Goal: Task Accomplishment & Management: Manage account settings

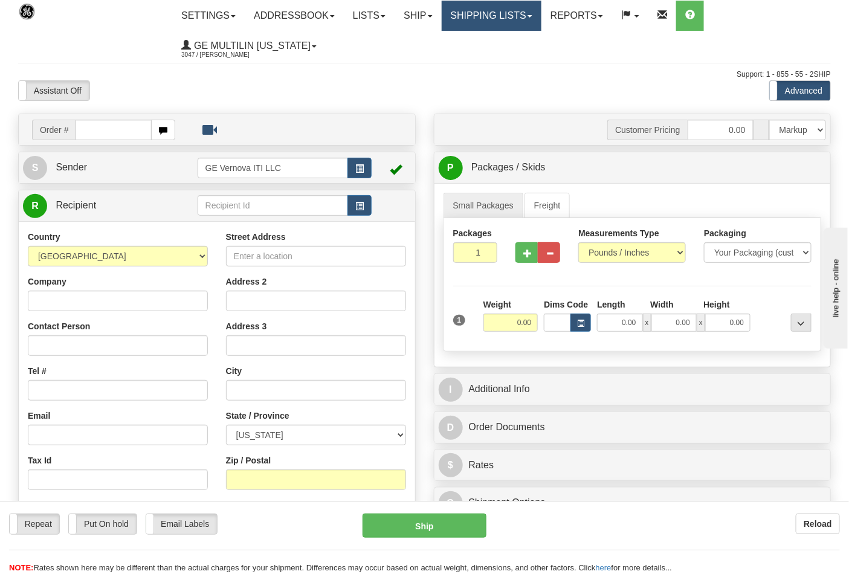
click at [490, 22] on link "Shipping lists" at bounding box center [492, 16] width 100 height 30
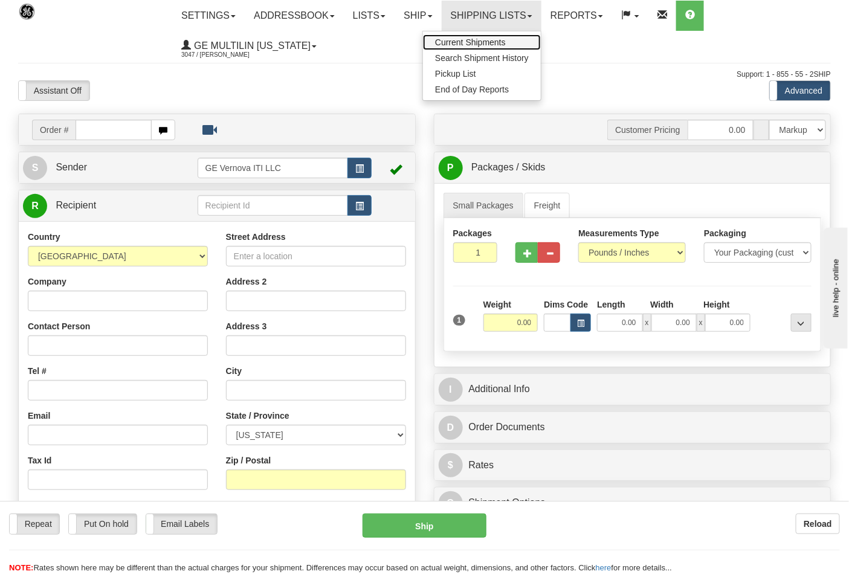
click at [485, 38] on span "Current Shipments" at bounding box center [470, 42] width 71 height 10
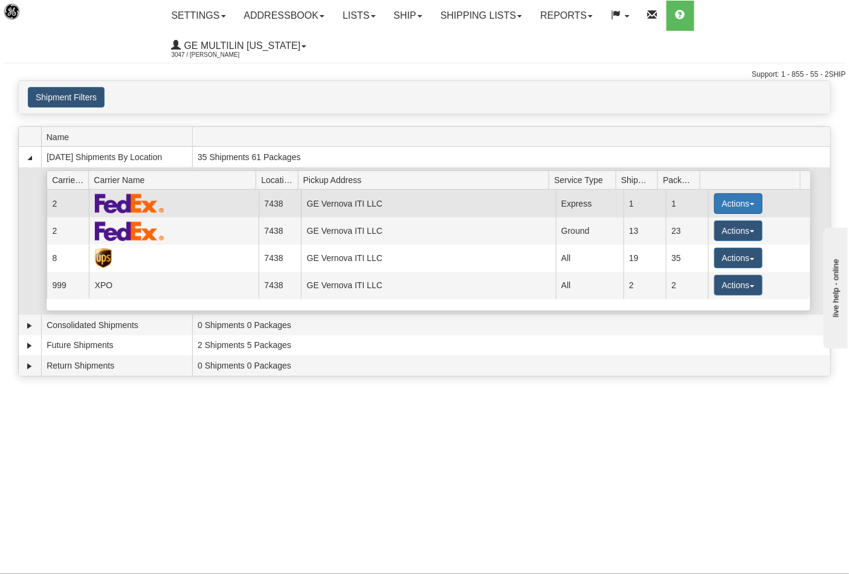
click at [735, 193] on button "Actions" at bounding box center [739, 203] width 48 height 21
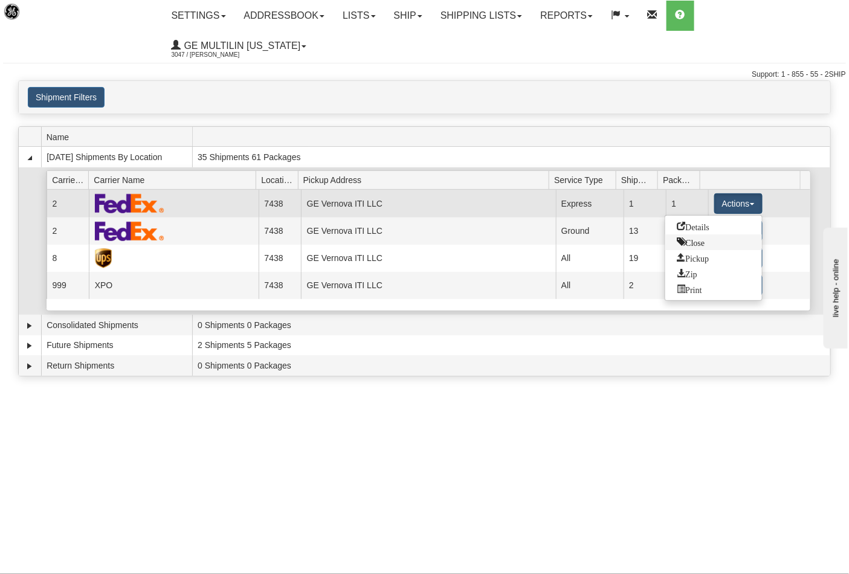
click at [693, 238] on span "Close" at bounding box center [692, 242] width 28 height 8
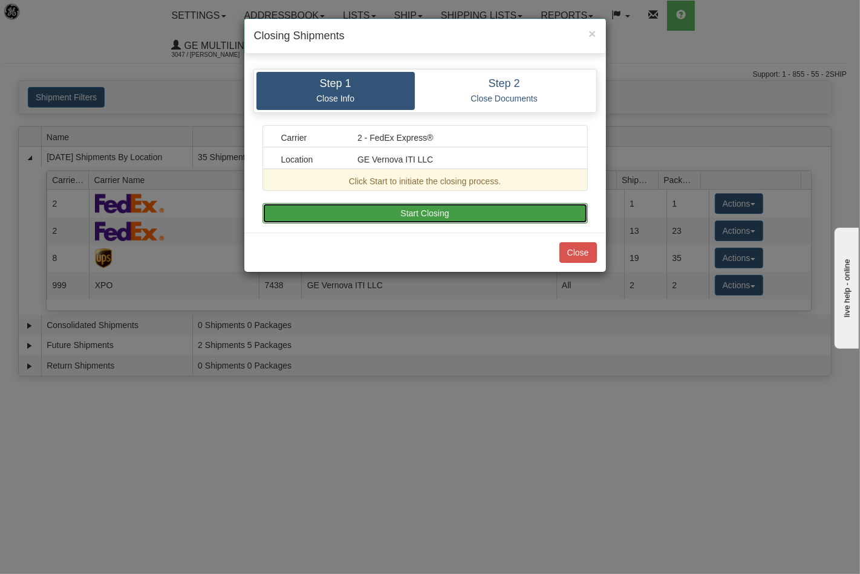
click at [450, 221] on button "Start Closing" at bounding box center [424, 213] width 325 height 21
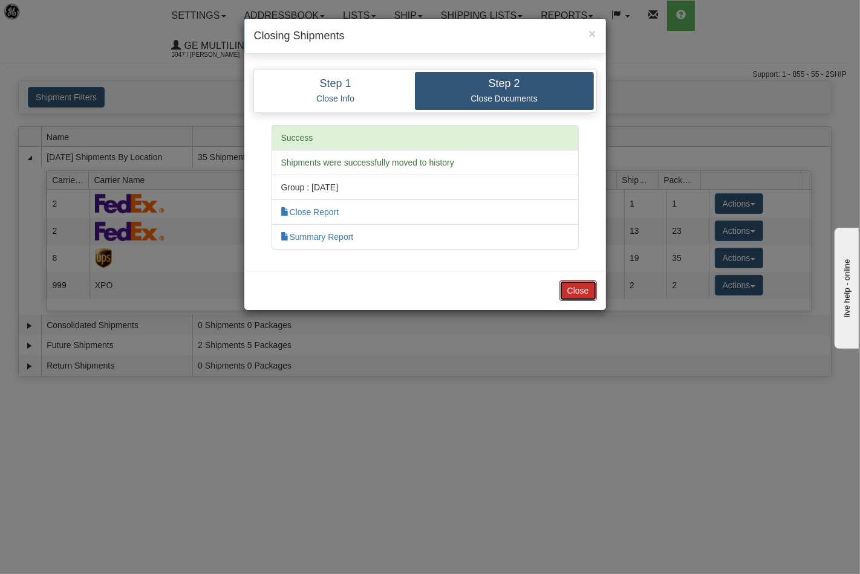
click at [579, 287] on button "Close" at bounding box center [577, 291] width 37 height 21
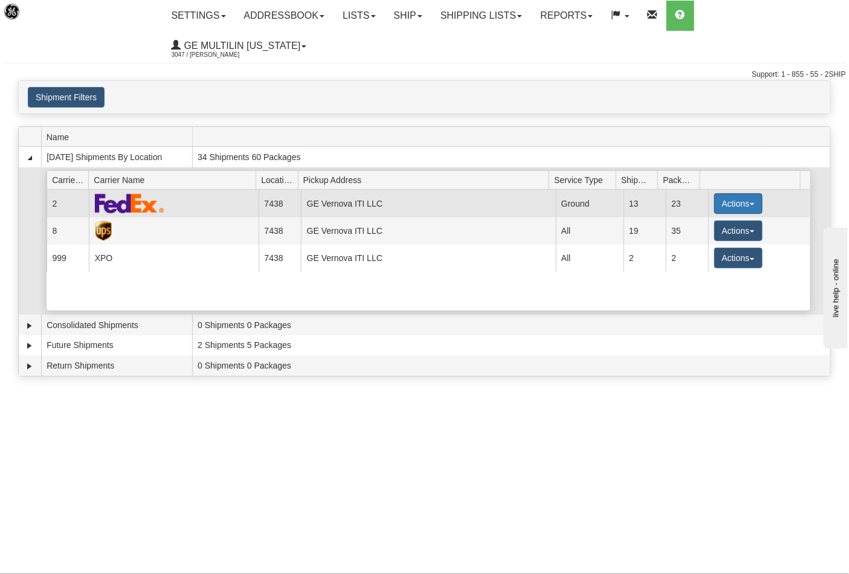
drag, startPoint x: 723, startPoint y: 186, endPoint x: 726, endPoint y: 177, distance: 9.0
click at [726, 193] on button "Actions" at bounding box center [739, 203] width 48 height 21
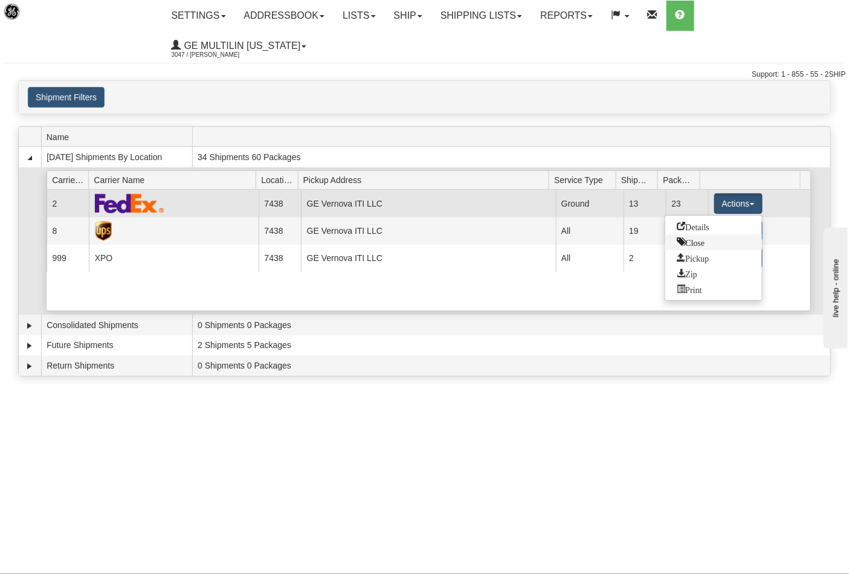
click at [703, 238] on span "Close" at bounding box center [692, 242] width 28 height 8
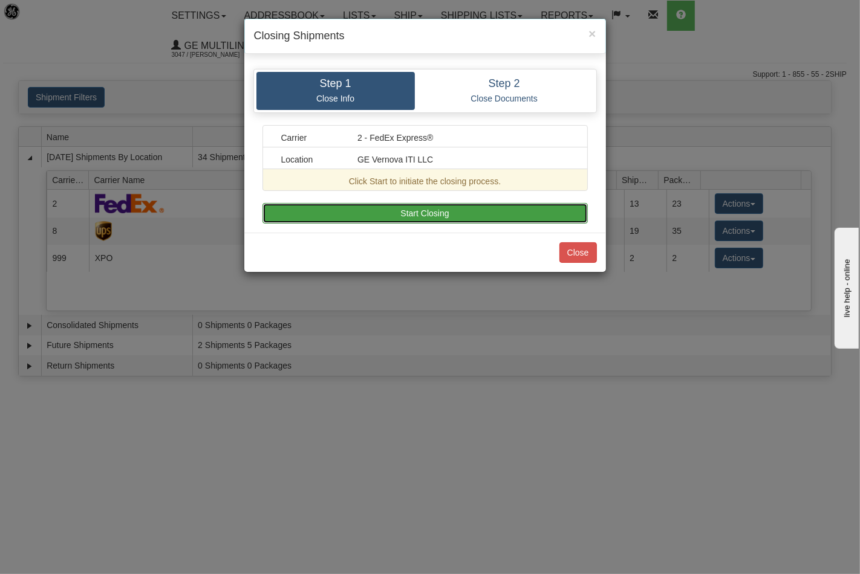
click at [426, 213] on button "Start Closing" at bounding box center [424, 213] width 325 height 21
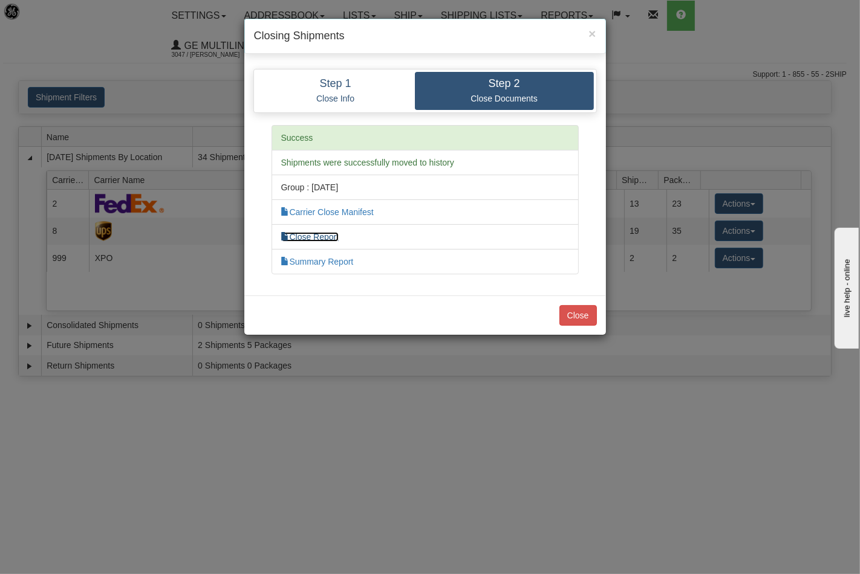
click at [311, 235] on link "Close Report" at bounding box center [310, 237] width 58 height 10
click at [583, 314] on button "Close" at bounding box center [577, 315] width 37 height 21
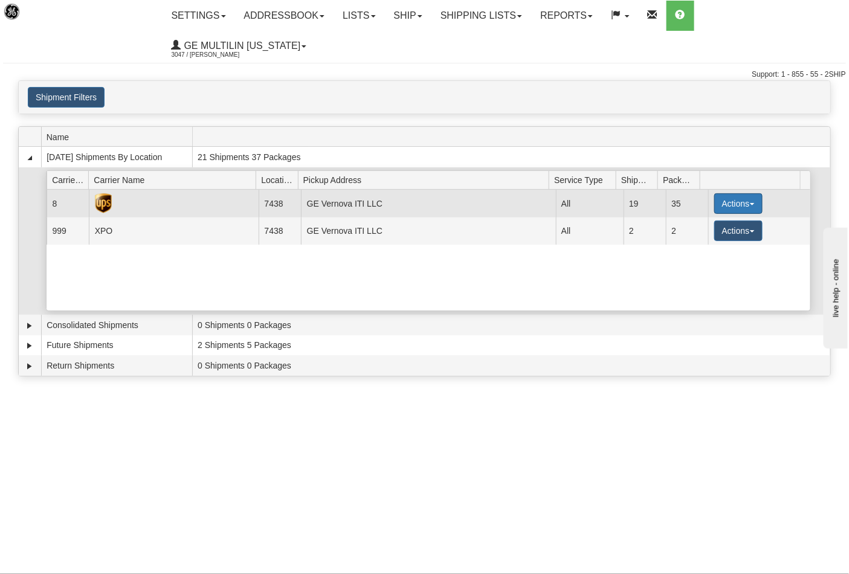
click at [720, 193] on button "Actions" at bounding box center [739, 203] width 48 height 21
click at [700, 238] on span "Close" at bounding box center [692, 242] width 28 height 8
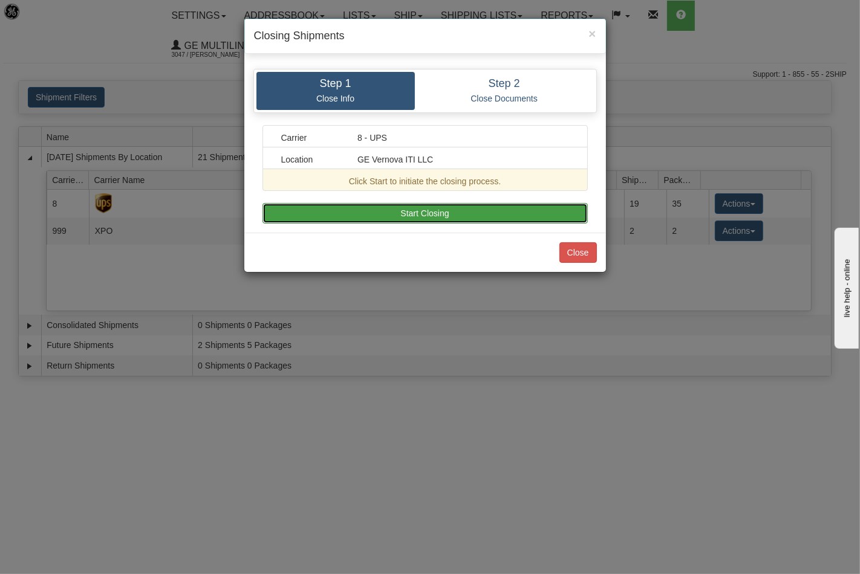
click at [493, 210] on button "Start Closing" at bounding box center [424, 213] width 325 height 21
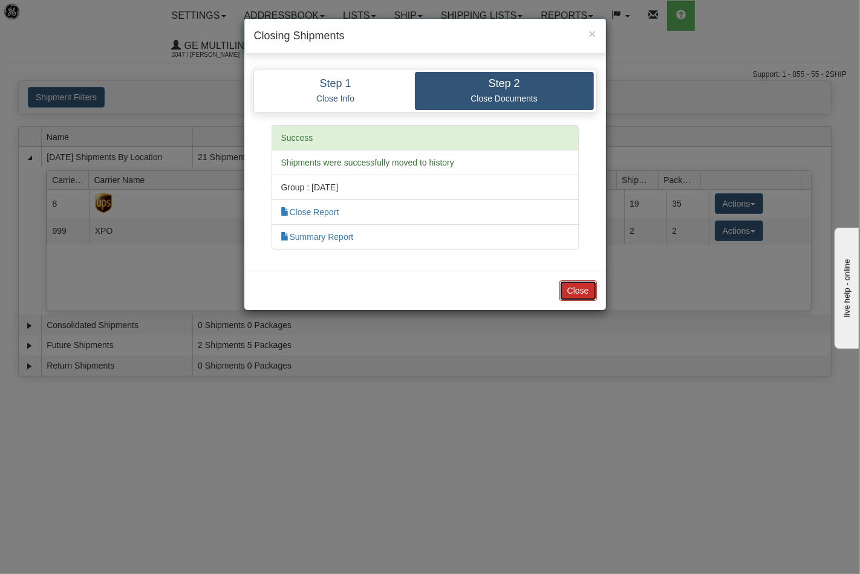
click at [581, 292] on button "Close" at bounding box center [577, 291] width 37 height 21
